Goal: Answer question/provide support

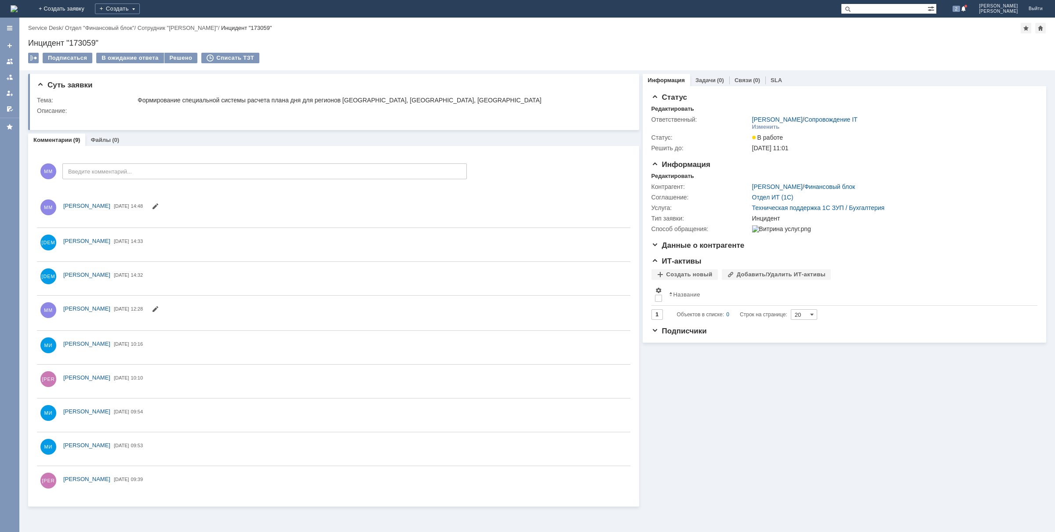
click at [18, 5] on img at bounding box center [14, 8] width 7 height 7
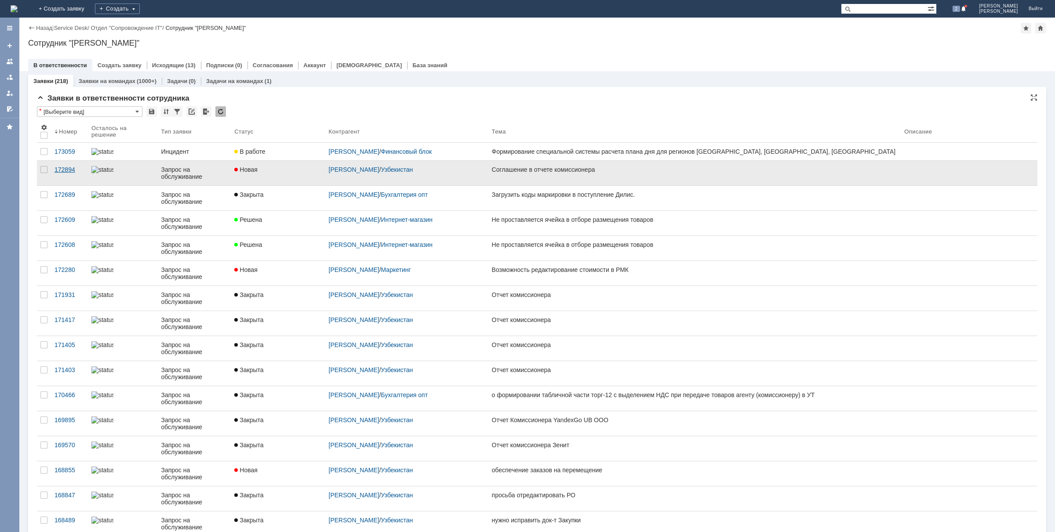
click at [62, 173] on div "172894" at bounding box center [69, 169] width 30 height 7
click at [58, 172] on div "172894" at bounding box center [69, 169] width 30 height 7
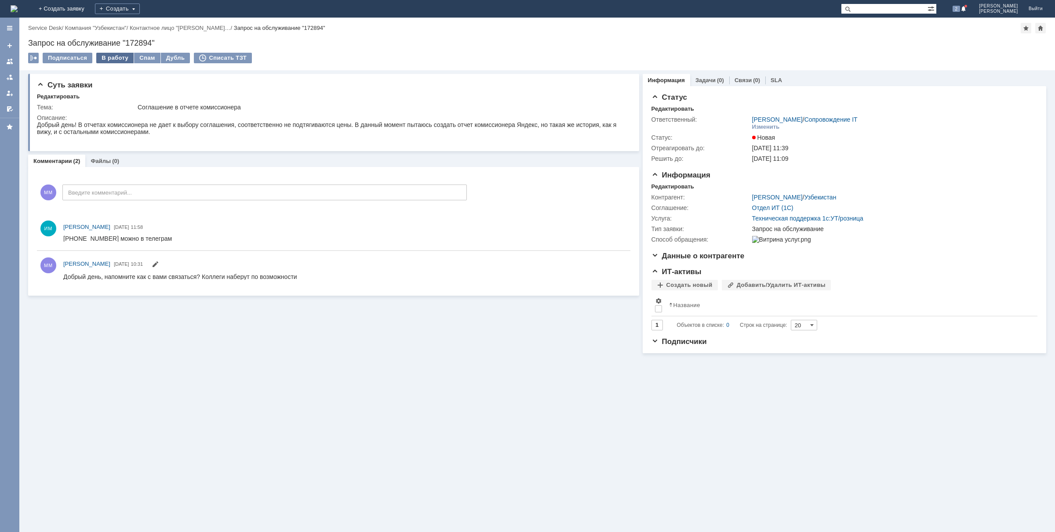
click at [100, 58] on div "В работу" at bounding box center [114, 58] width 37 height 11
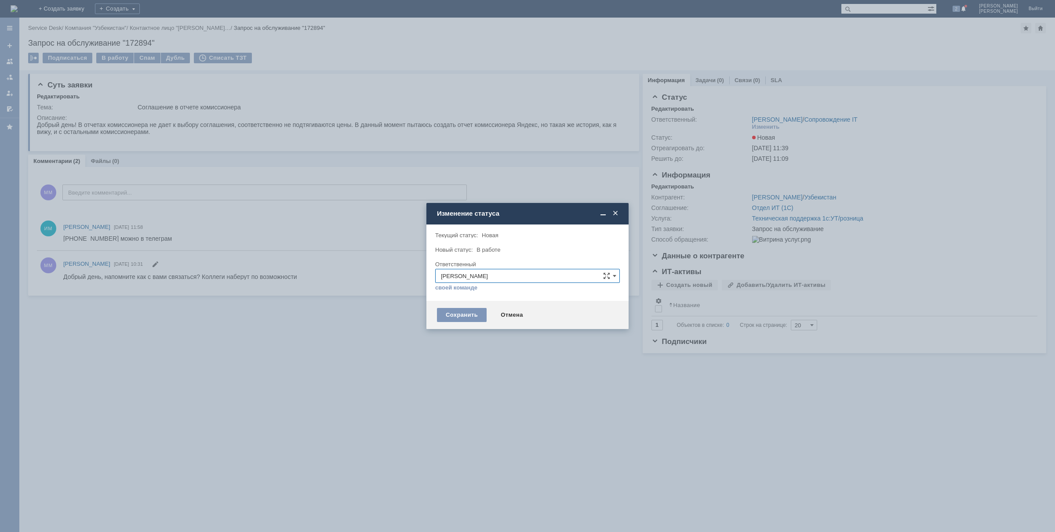
click at [493, 247] on span "В работе" at bounding box center [488, 250] width 24 height 7
click at [471, 312] on div "Сохранить" at bounding box center [462, 315] width 50 height 14
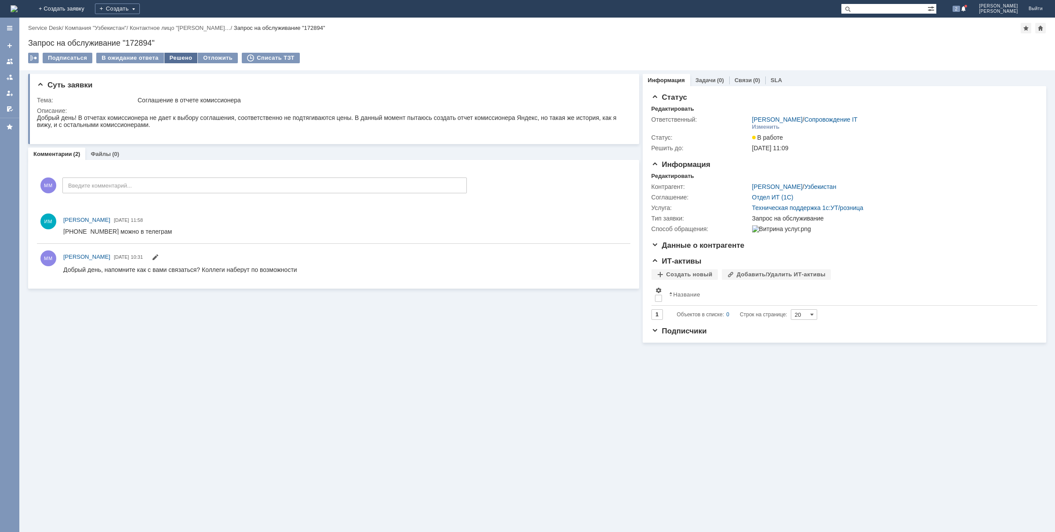
click at [176, 60] on div "Решено" at bounding box center [180, 58] width 33 height 11
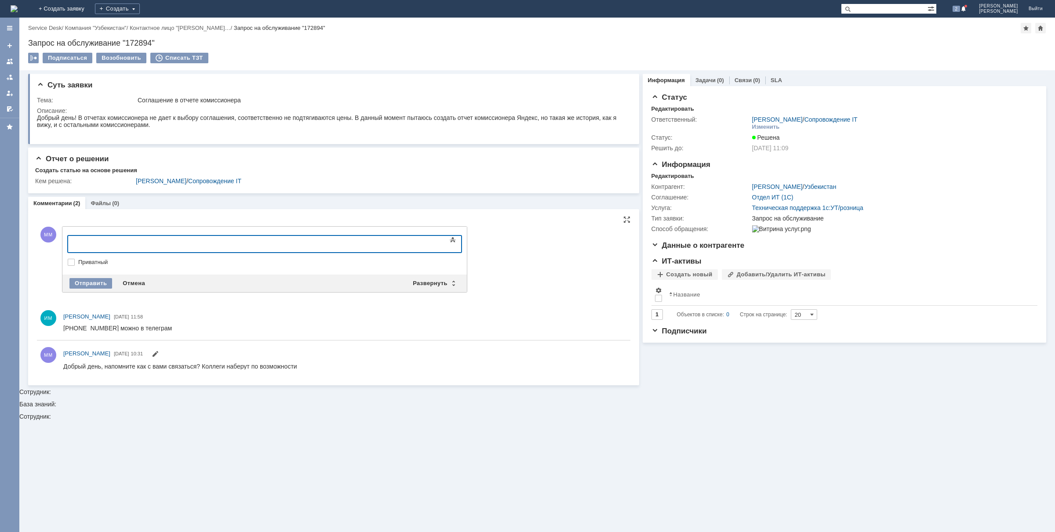
click at [165, 239] on body at bounding box center [139, 243] width 132 height 15
drag, startPoint x: 185, startPoint y: 440, endPoint x: 181, endPoint y: 428, distance: 13.2
click at [185, 441] on div "Суть заявки Тема: Соглашение в отчете комиссионера Описание: Отчет о решении Со…" at bounding box center [536, 301] width 1035 height 462
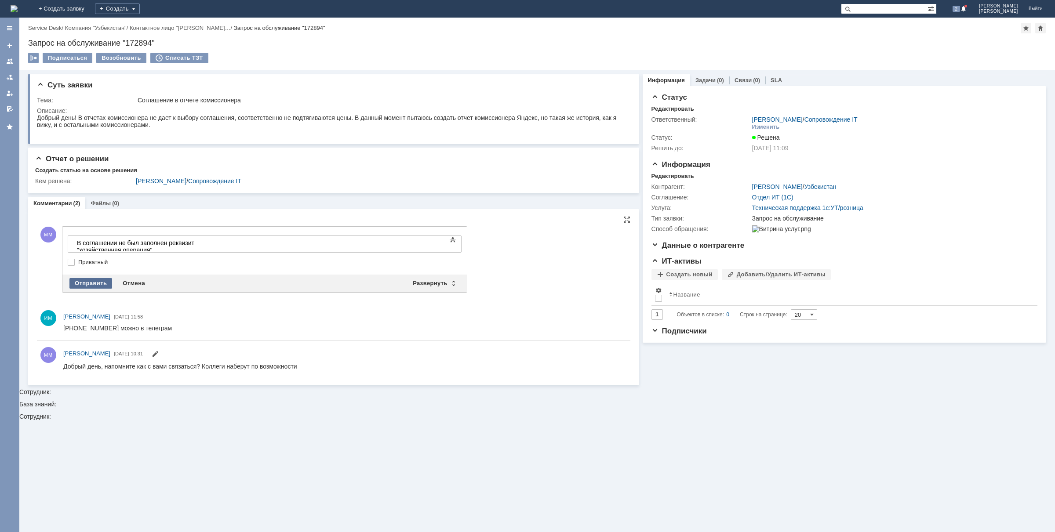
click at [81, 286] on div "Отправить" at bounding box center [90, 283] width 43 height 11
